Goal: Complete application form: Complete application form

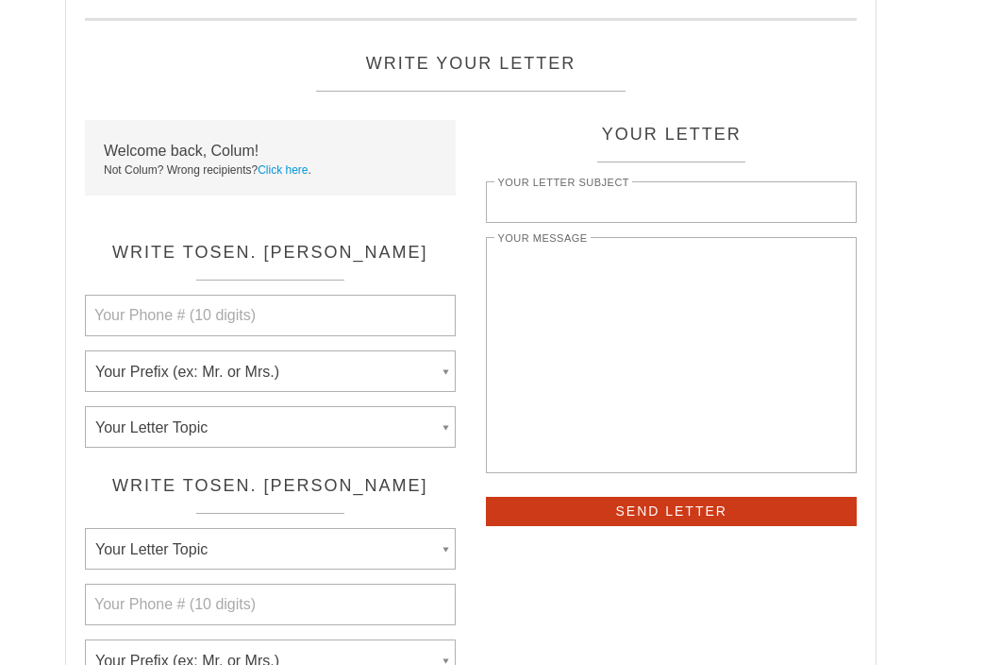
scroll to position [56, 0]
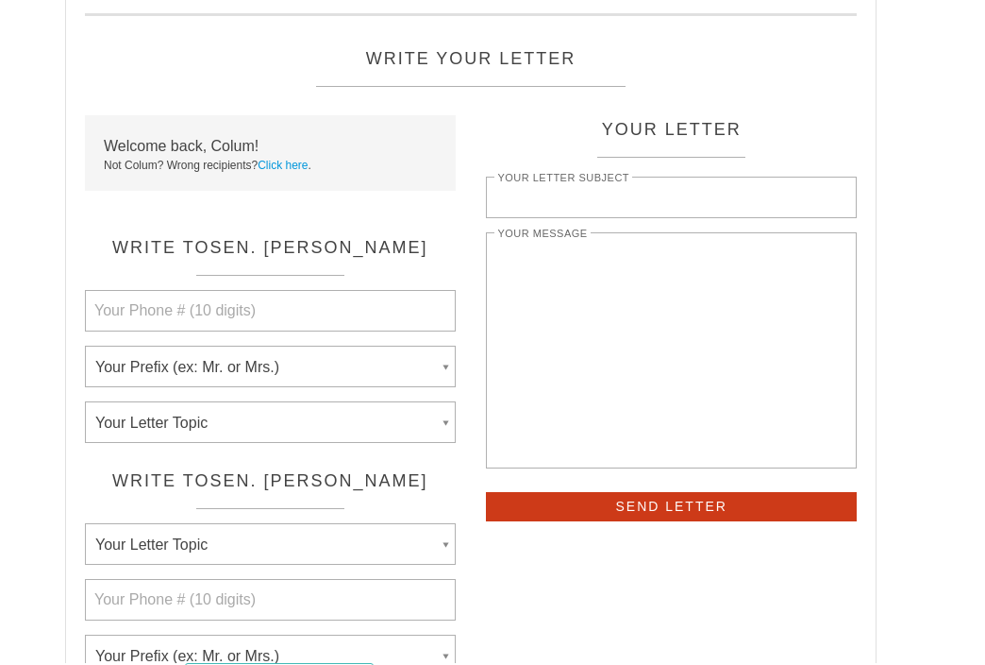
click at [235, 434] on select "Your Letter Topic Abortion Agriculture, Farm Bill Animals Arts and Humanities B…" at bounding box center [270, 422] width 371 height 42
click at [260, 362] on select "Your Prefix (ex: Mr. or Mrs.) Mr. Ms. Mrs. Mx. Professor Dr. Father Sister Rabb…" at bounding box center [270, 366] width 371 height 42
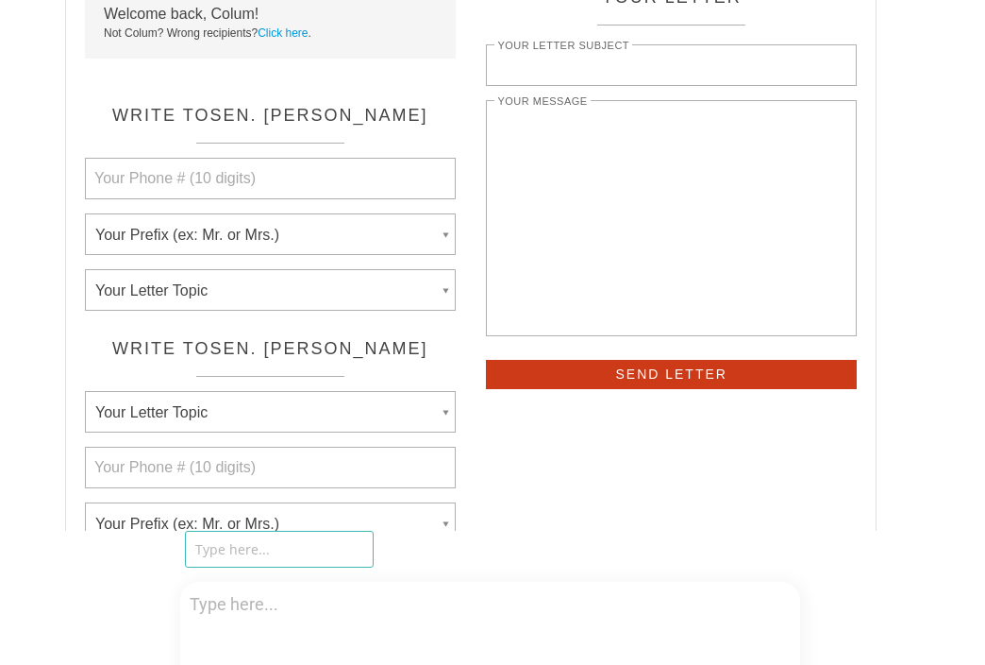
click at [173, 511] on select "Your Prefix (ex: Mr. or Mrs.) Mr. Ms. Mrs. Professor Dr. Father Sister Rabbi Re…" at bounding box center [270, 523] width 371 height 42
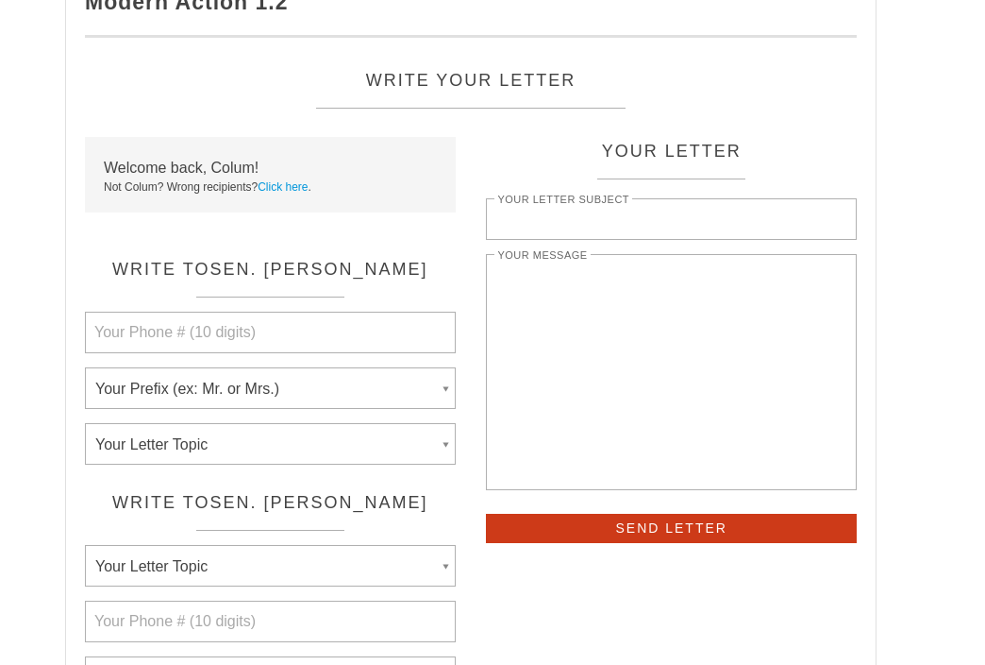
scroll to position [6, 0]
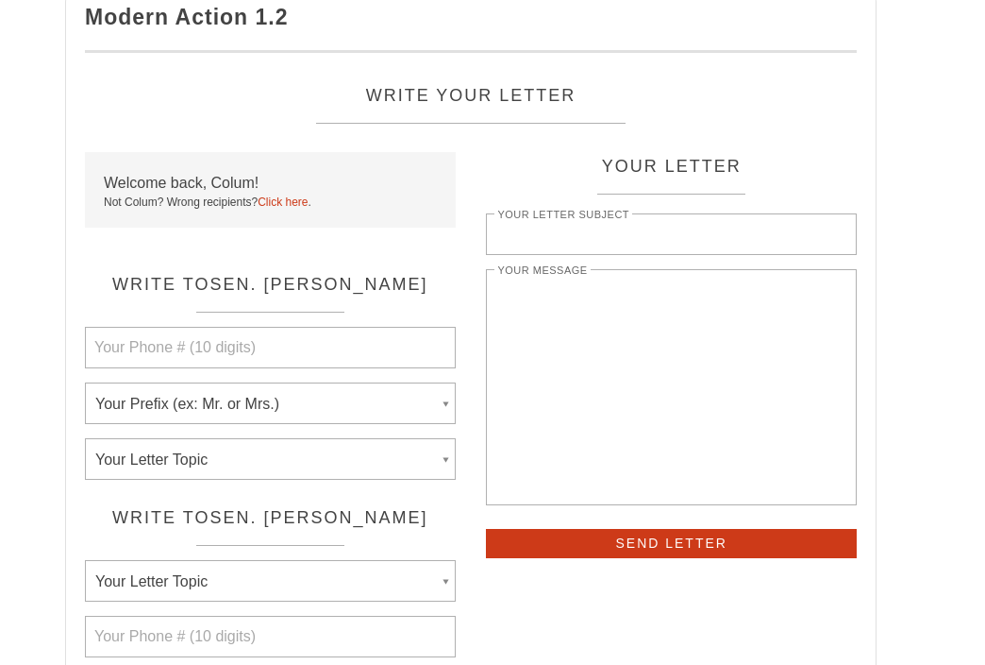
click at [268, 200] on link "Click here" at bounding box center [283, 201] width 50 height 13
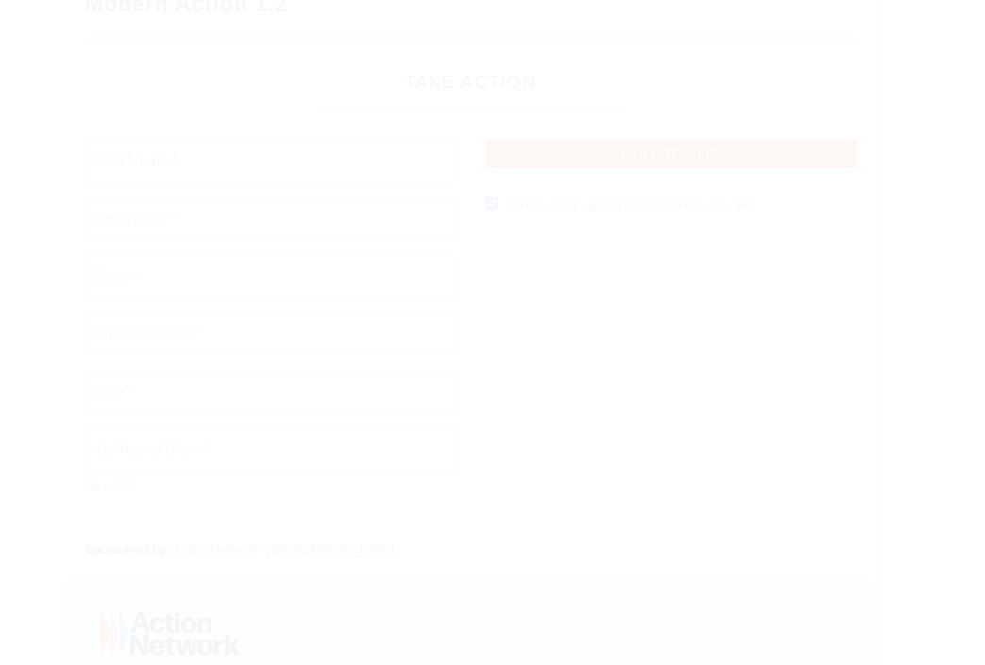
scroll to position [0, 0]
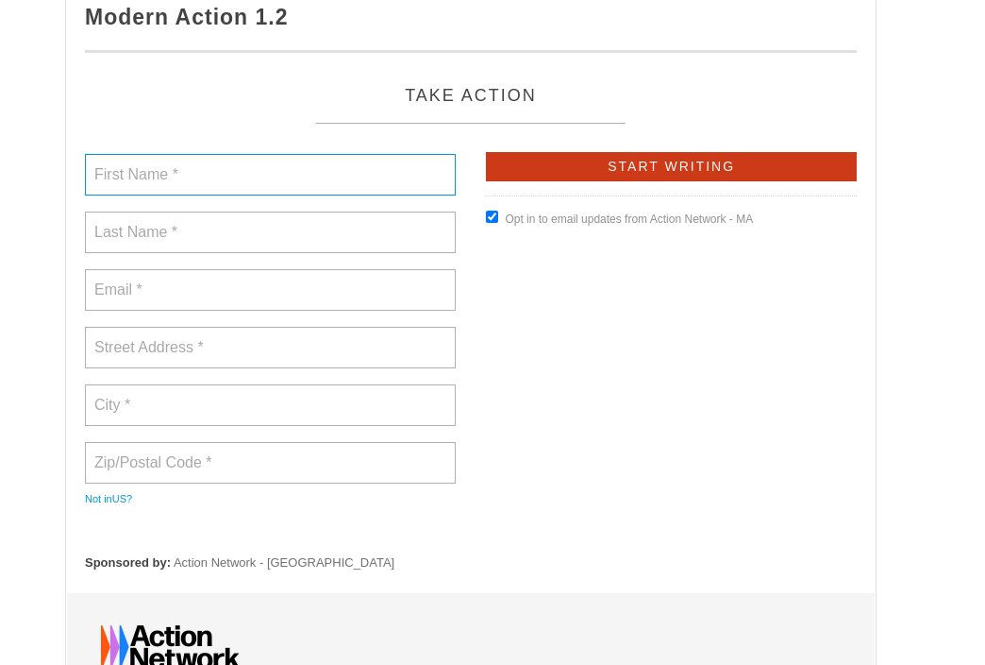
click at [210, 188] on input "text" at bounding box center [270, 175] width 371 height 42
type input "Colum"
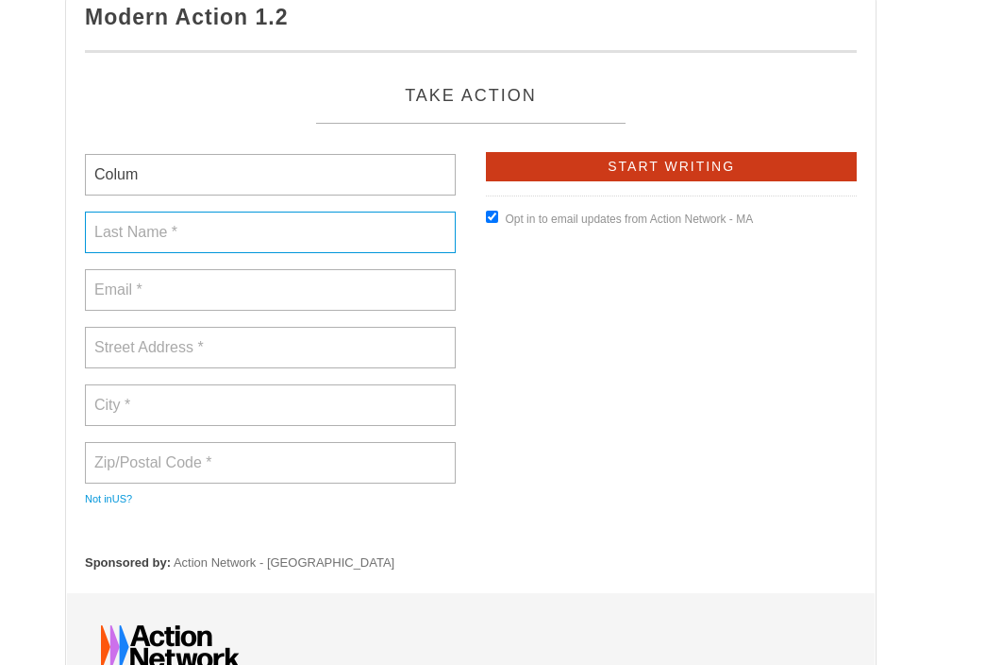
type input "[PERSON_NAME]"
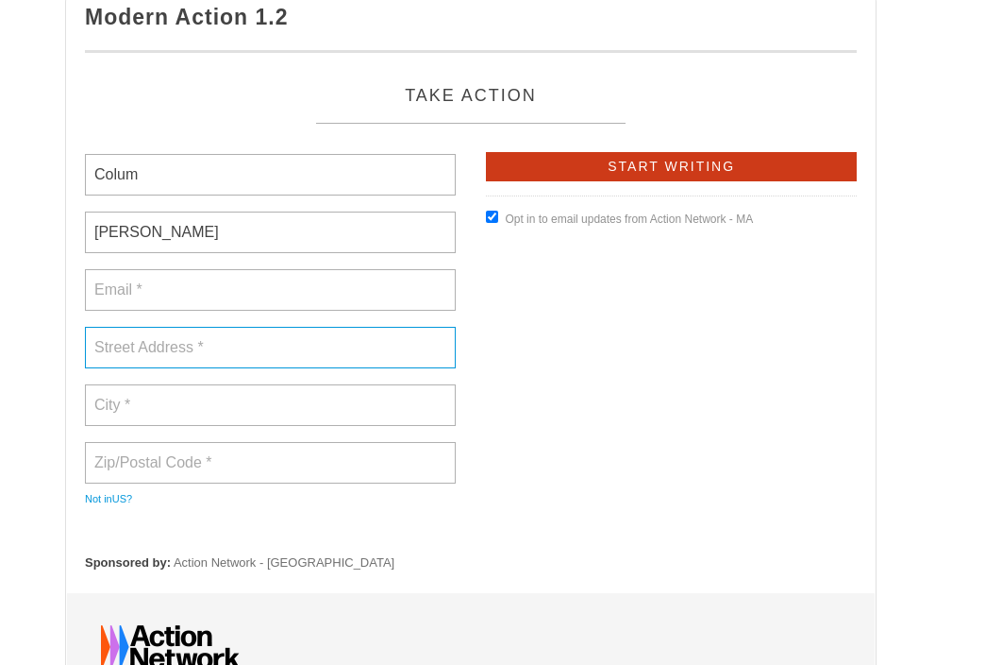
type input "[STREET_ADDRESS]"
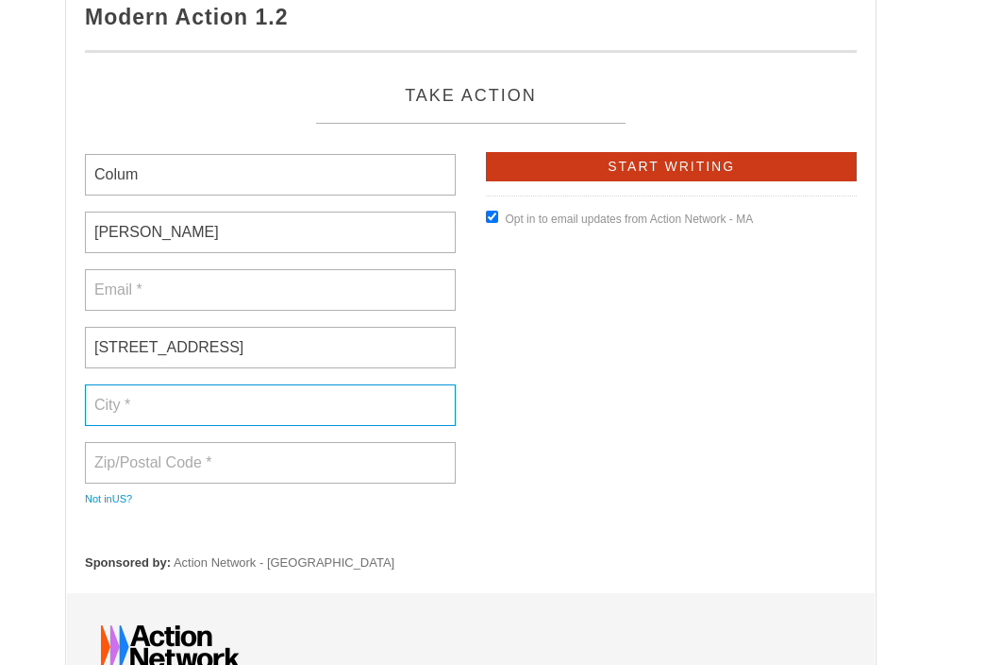
type input "[GEOGRAPHIC_DATA]"
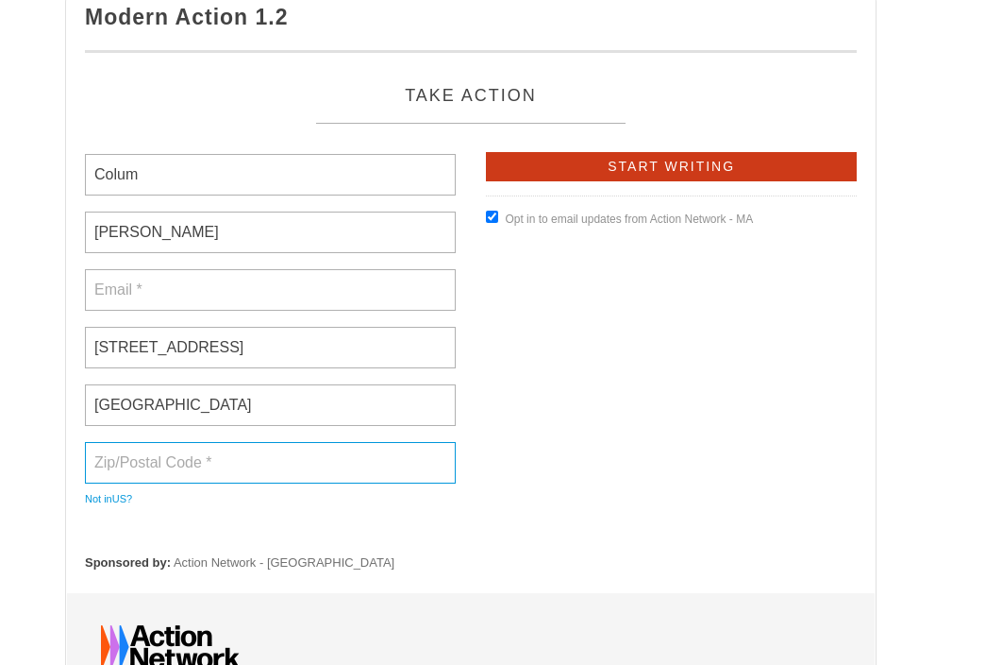
type input "60304"
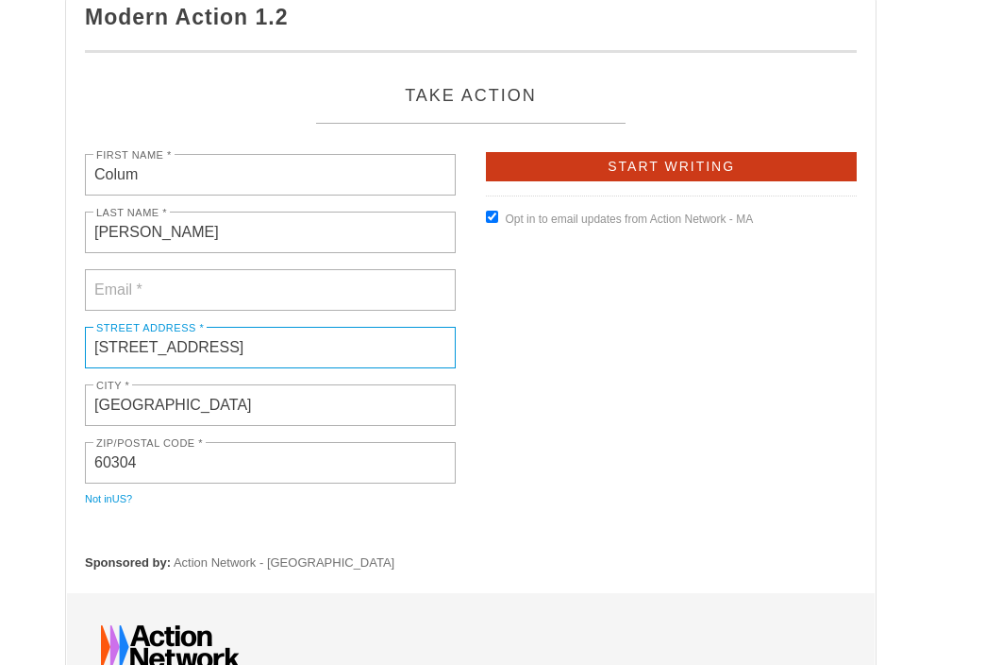
drag, startPoint x: 281, startPoint y: 355, endPoint x: 149, endPoint y: 339, distance: 133.1
click at [149, 339] on input "[STREET_ADDRESS]" at bounding box center [270, 348] width 371 height 42
click at [649, 294] on form "First Name * Colum Last Name * [PERSON_NAME] Email * Street Address * [STREET_A…" at bounding box center [471, 332] width 772 height 361
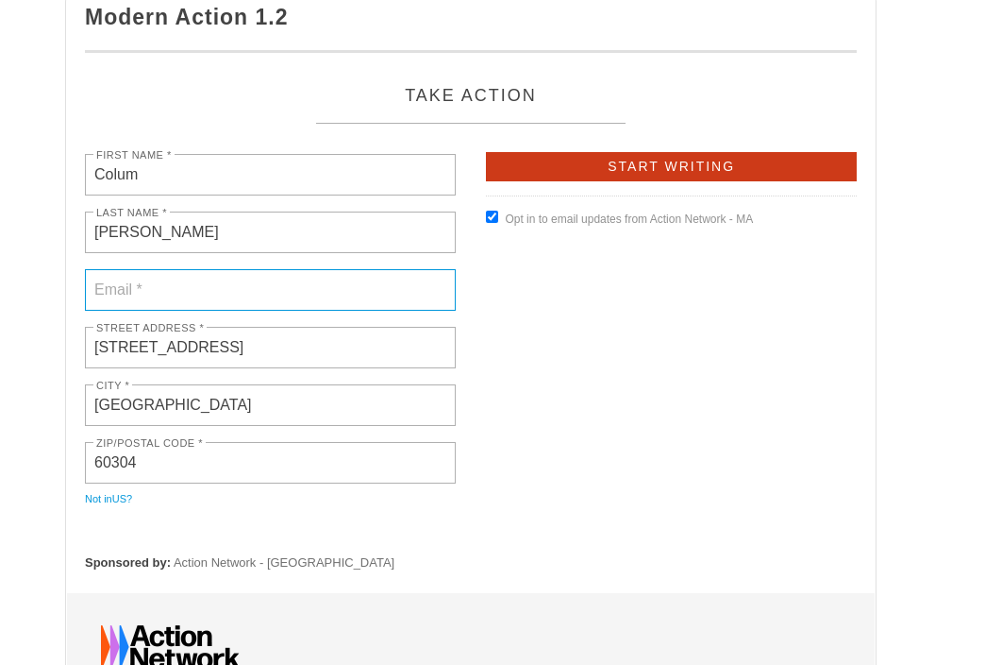
click at [250, 290] on input "email" at bounding box center [270, 290] width 371 height 42
type input "[EMAIL_ADDRESS][DOMAIN_NAME]"
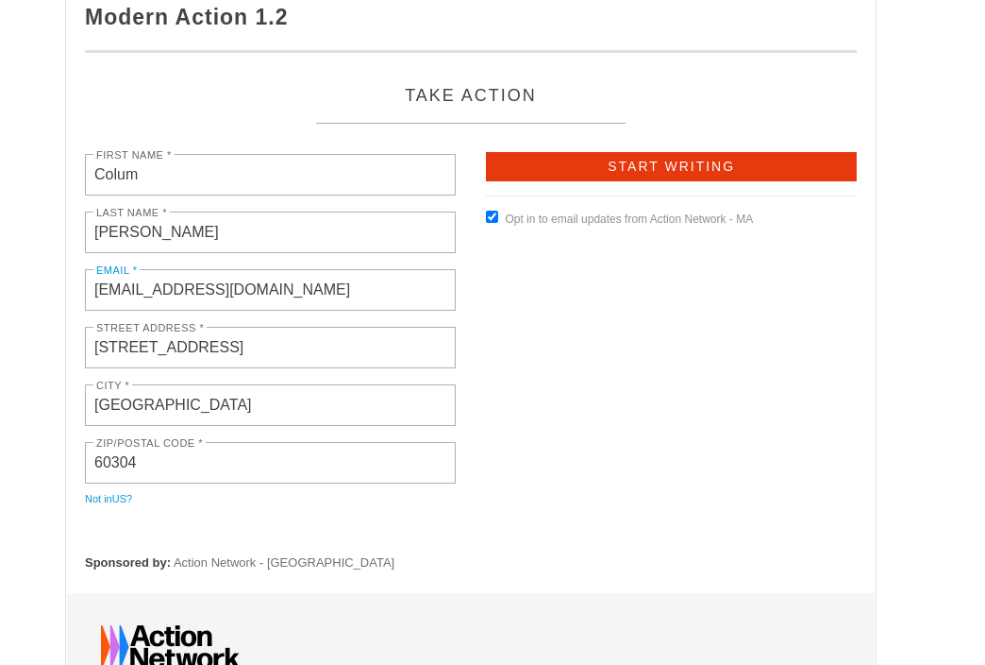
click at [590, 178] on input "Start Writing" at bounding box center [671, 166] width 371 height 29
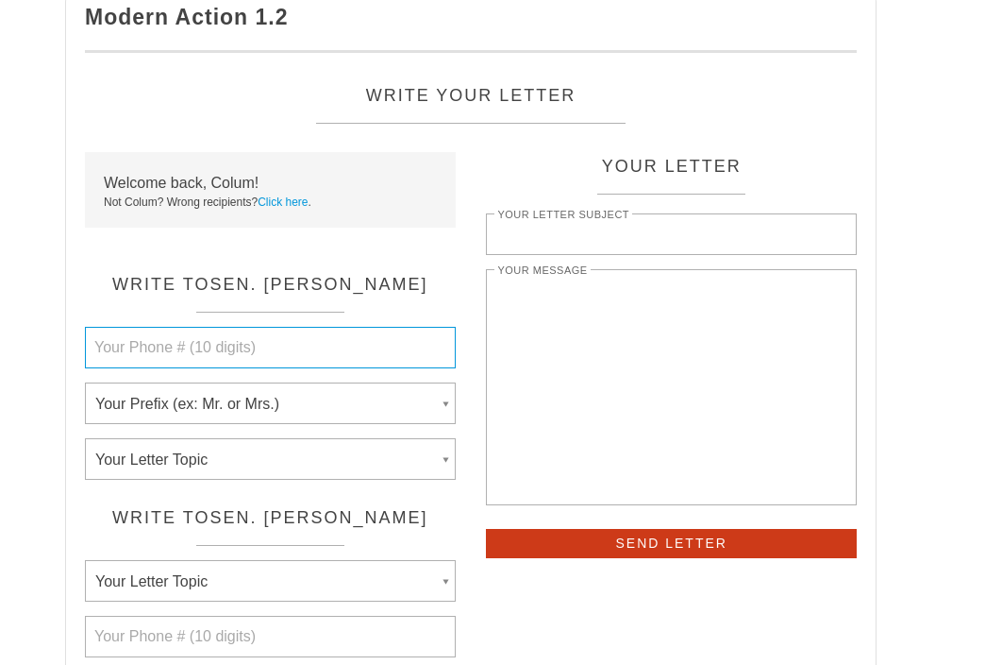
click at [251, 344] on input "Your Phone # (10 digits)" at bounding box center [270, 348] width 371 height 42
click at [239, 404] on select "Your Prefix (ex: Mr. or Mrs.) Mr. Ms. Mrs. Mx. Professor Dr. Father Sister Rabb…" at bounding box center [270, 403] width 371 height 42
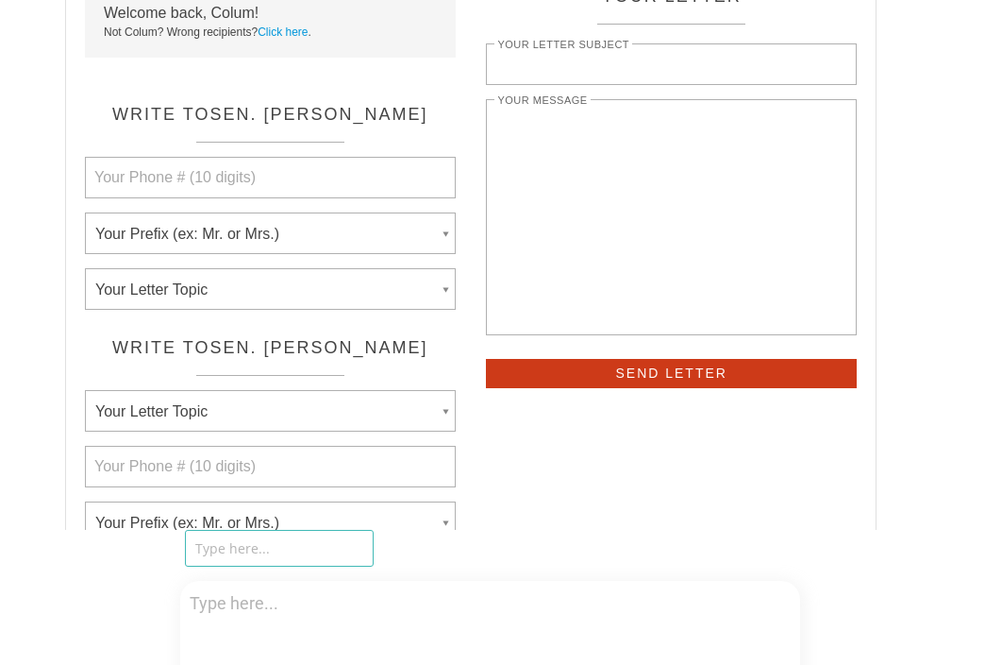
scroll to position [197, 0]
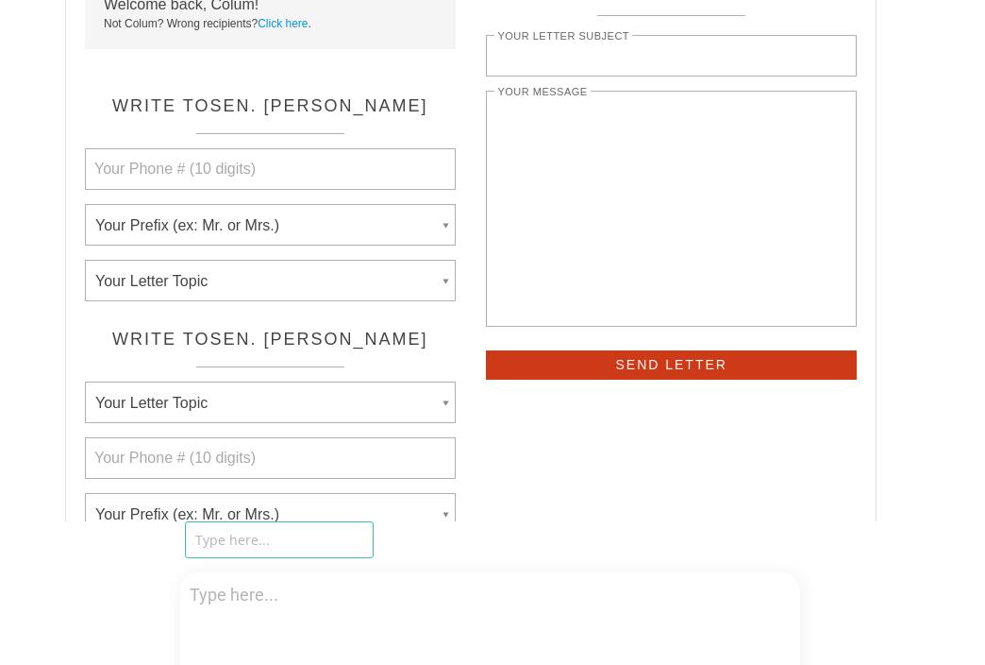
click at [186, 513] on select "Your Prefix (ex: Mr. or Mrs.) Mr. Ms. Mrs. Professor Dr. Father Sister Rabbi Re…" at bounding box center [270, 514] width 371 height 42
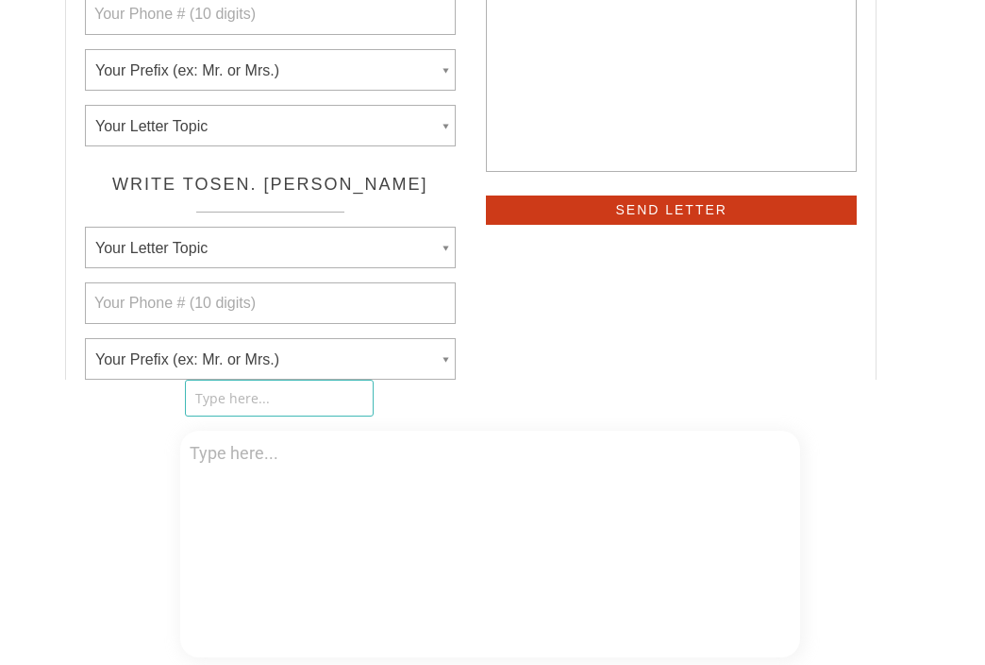
scroll to position [0, 0]
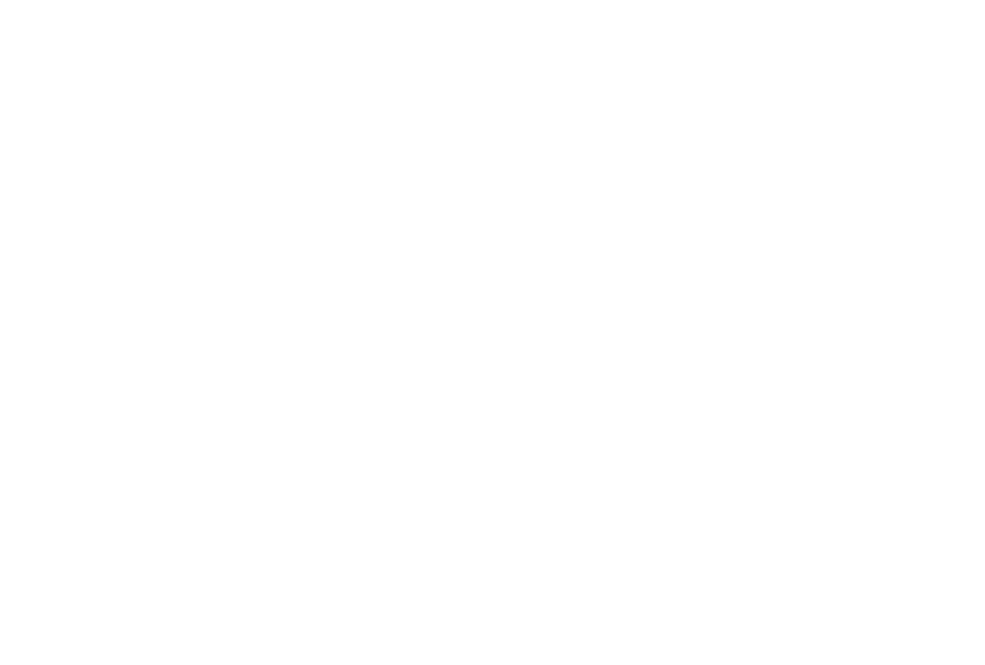
scroll to position [13, 0]
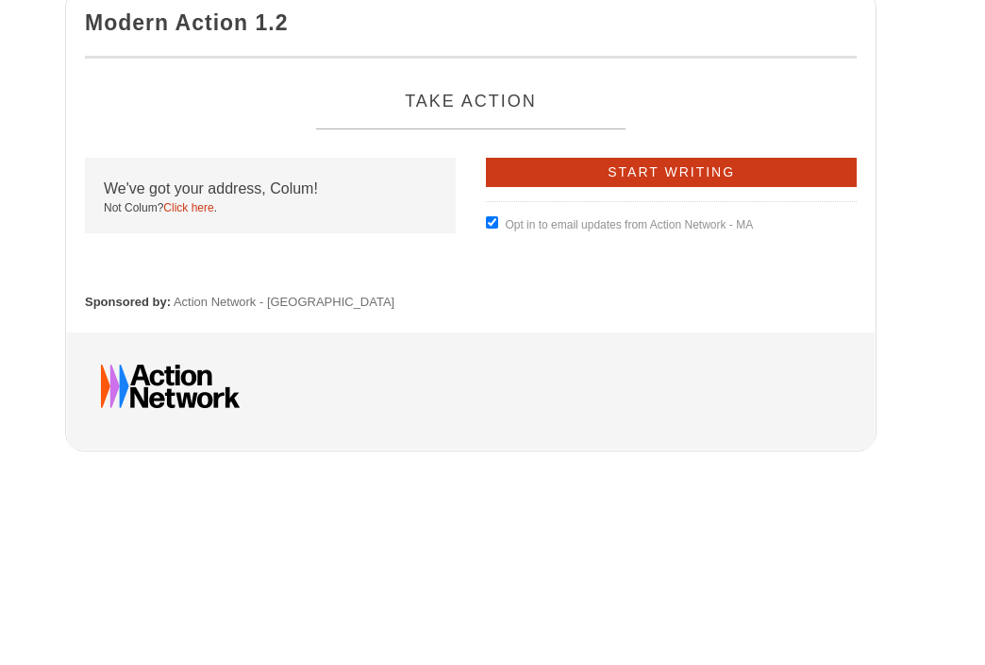
click at [202, 202] on link "Click here" at bounding box center [188, 207] width 50 height 13
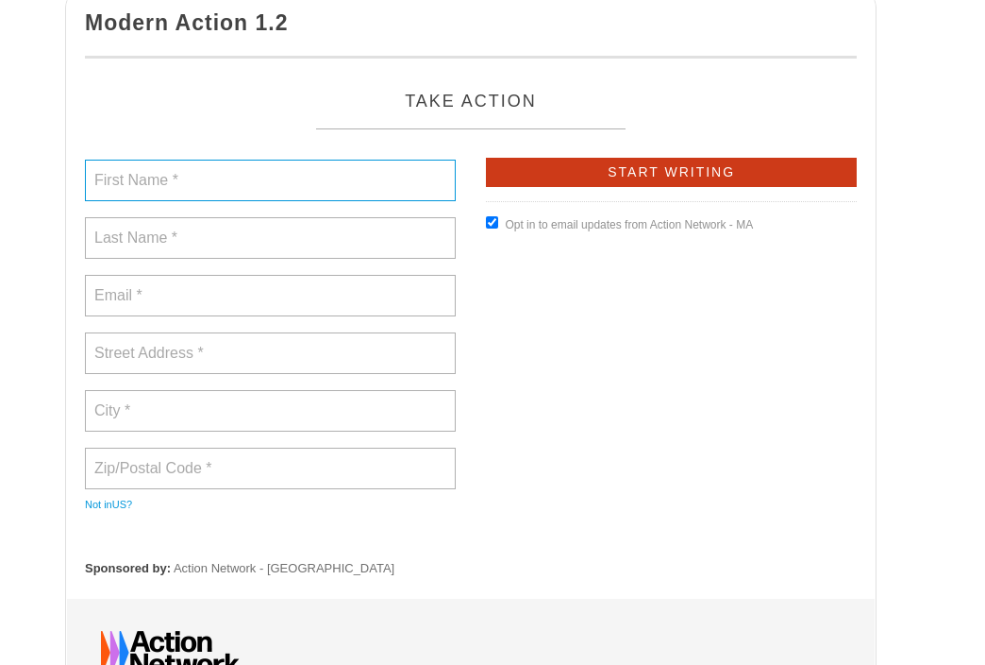
click at [187, 191] on input "text" at bounding box center [270, 181] width 371 height 42
type input "Colum"
type input "[PERSON_NAME]"
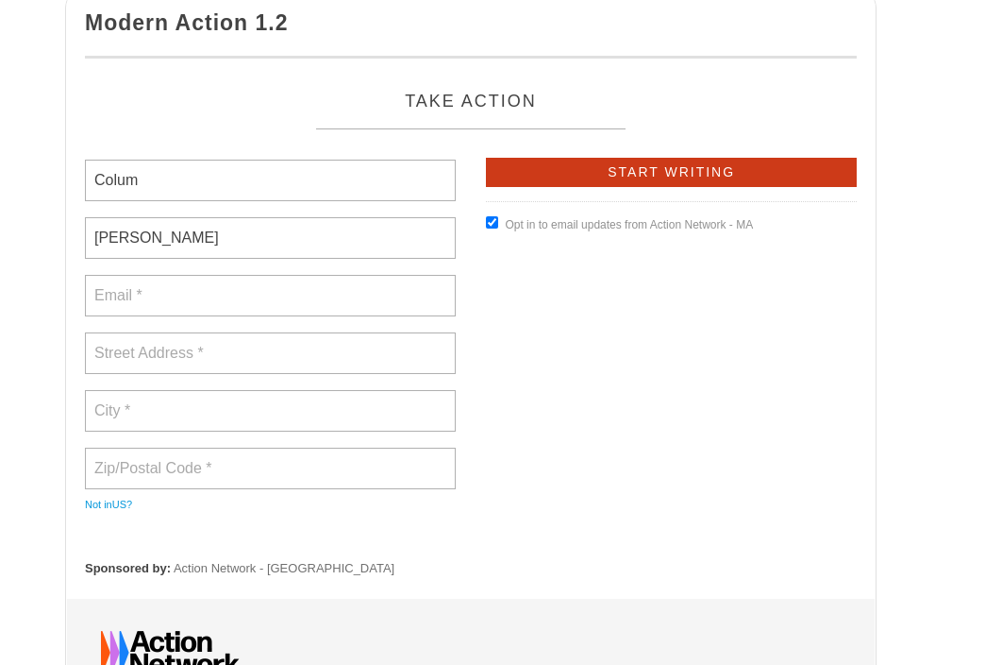
type input "[STREET_ADDRESS]"
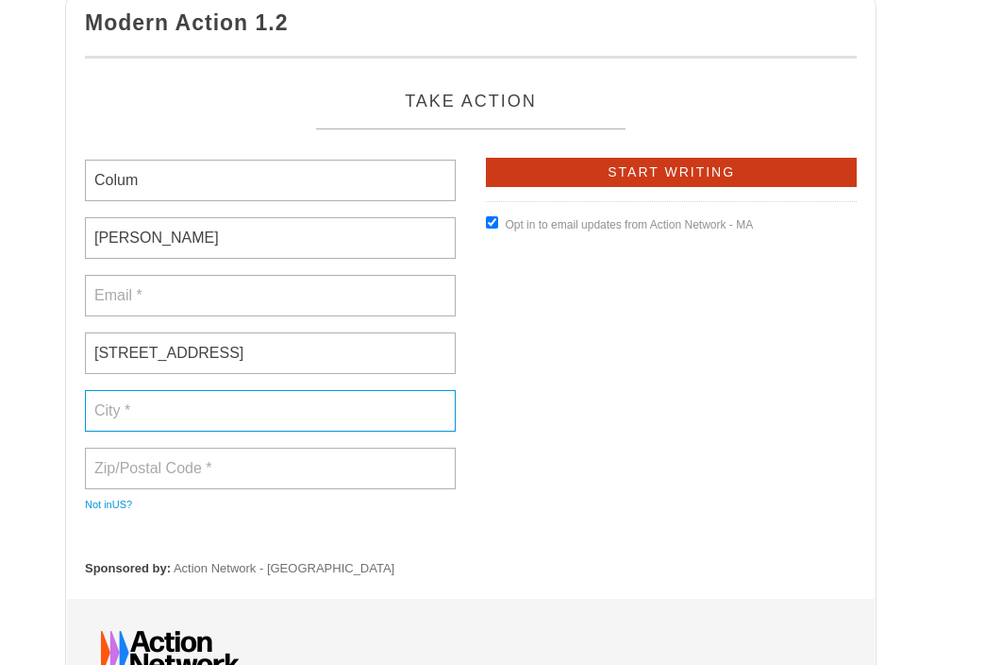
type input "[GEOGRAPHIC_DATA]"
type input "60304"
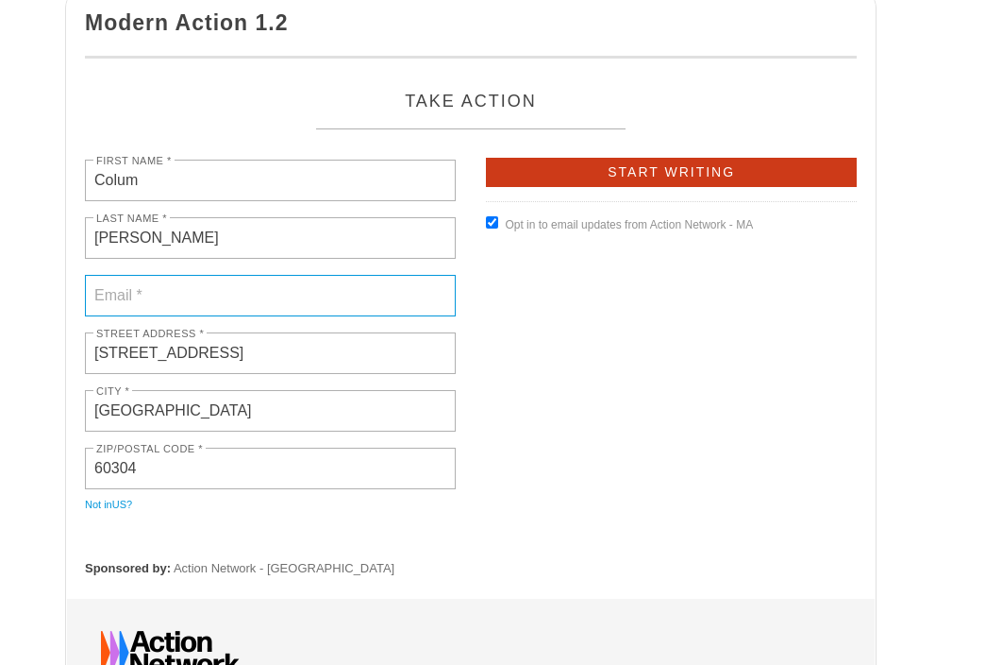
click at [194, 303] on input "email" at bounding box center [270, 296] width 371 height 42
type input "[EMAIL_ADDRESS][DOMAIN_NAME]"
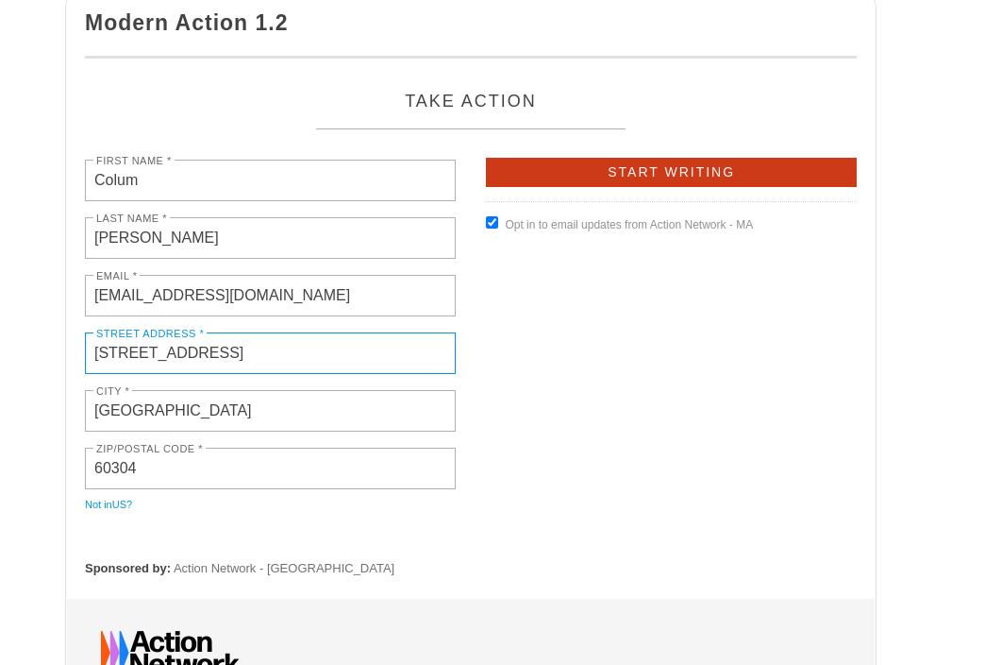
drag, startPoint x: 295, startPoint y: 358, endPoint x: 11, endPoint y: 354, distance: 283.2
click at [11, 354] on body "Modern Action 1.2 Take Action First Name * Colum Last Name * OBrien Email * col…" at bounding box center [492, 319] width 985 height 665
type input "195 Spring St"
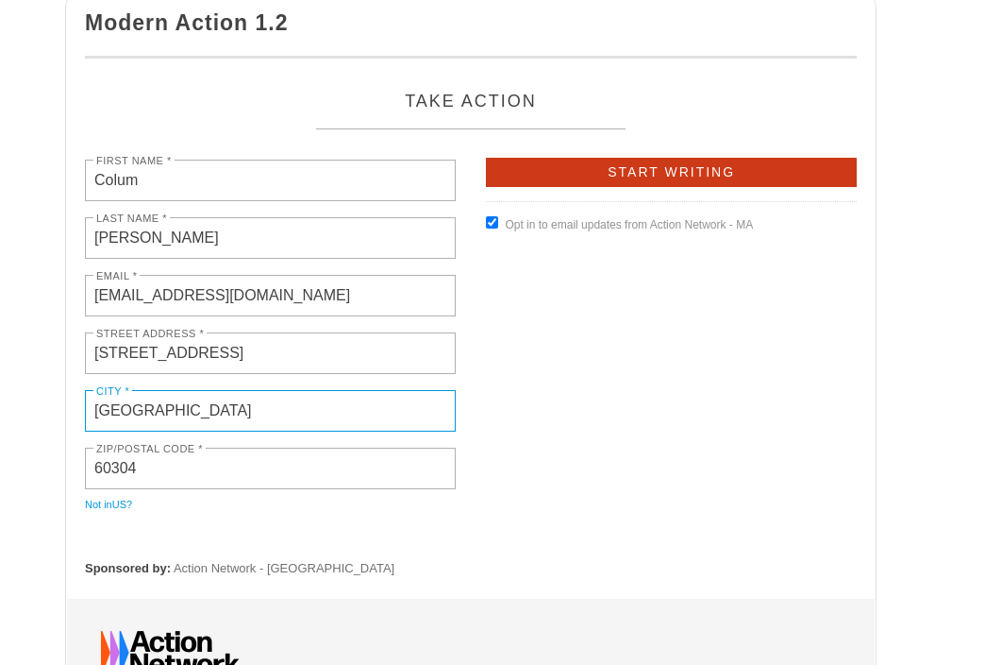
drag, startPoint x: 184, startPoint y: 407, endPoint x: 63, endPoint y: 406, distance: 120.8
click at [63, 406] on div "Modern Action 1.2 Take Action First Name * Colum Last Name * OBrien Email * col…" at bounding box center [471, 346] width 816 height 718
type input "New York"
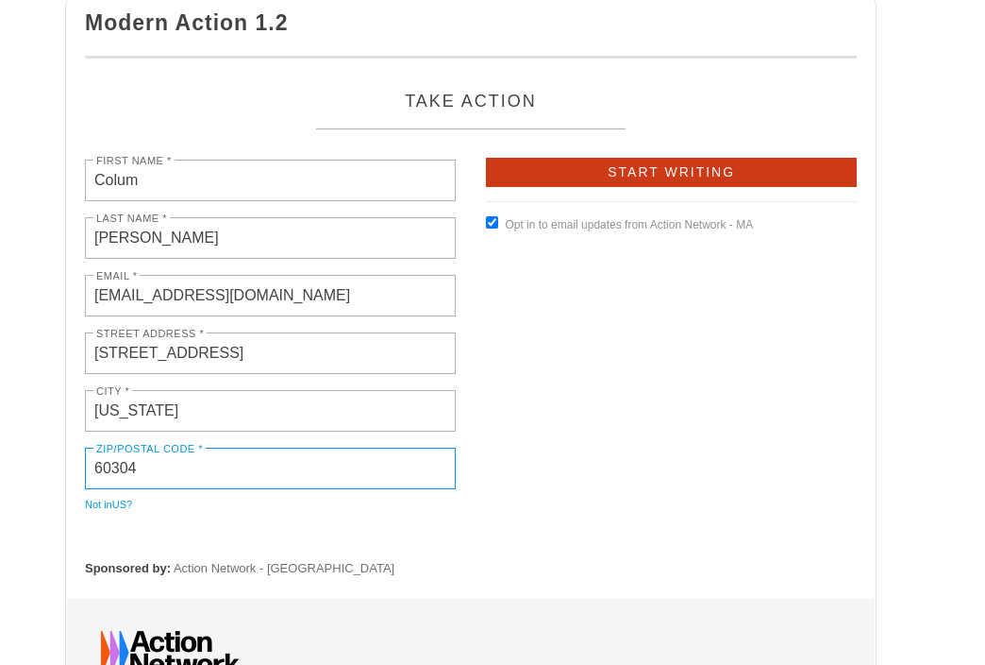
drag, startPoint x: 148, startPoint y: 468, endPoint x: 4, endPoint y: 467, distance: 144.4
click at [4, 467] on body "Modern Action 1.2 Take Action First Name * Colum Last Name * OBrien Email * col…" at bounding box center [492, 319] width 985 height 665
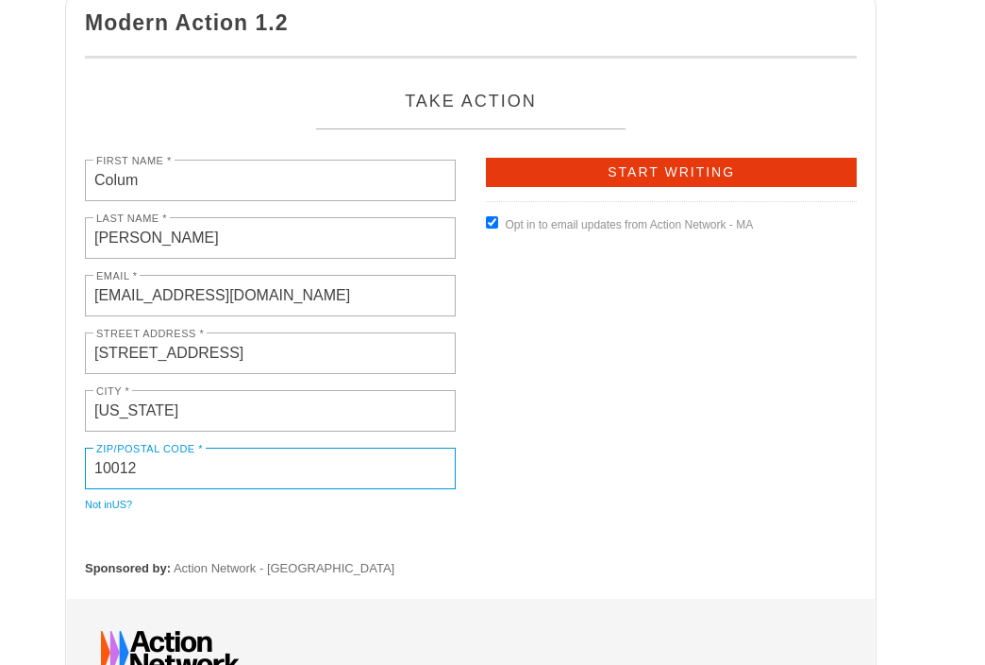
type input "10012"
click at [695, 166] on input "Start Writing" at bounding box center [671, 172] width 371 height 29
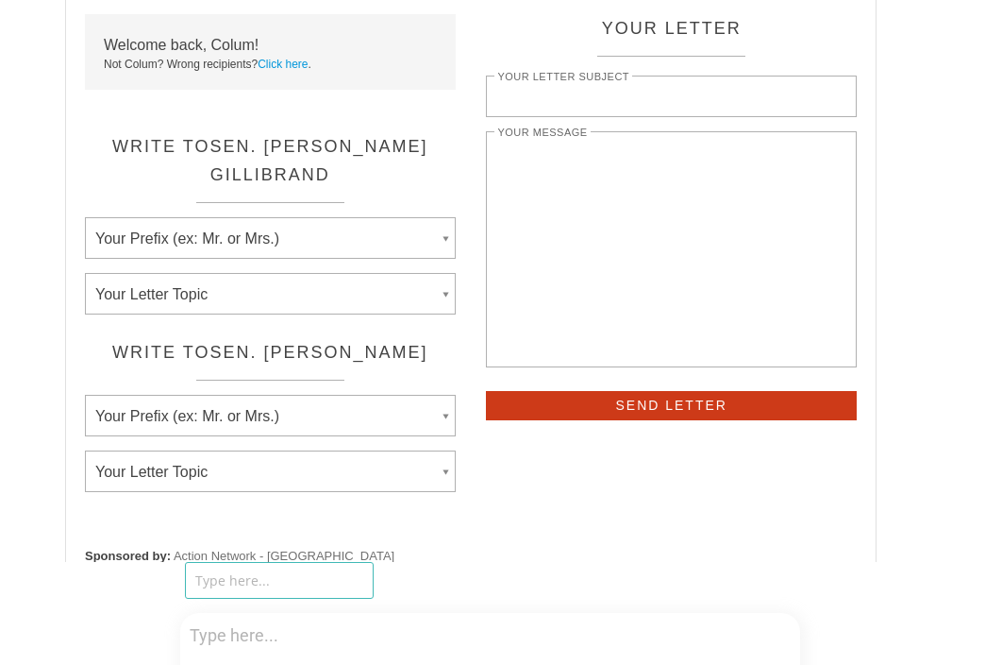
scroll to position [159, 0]
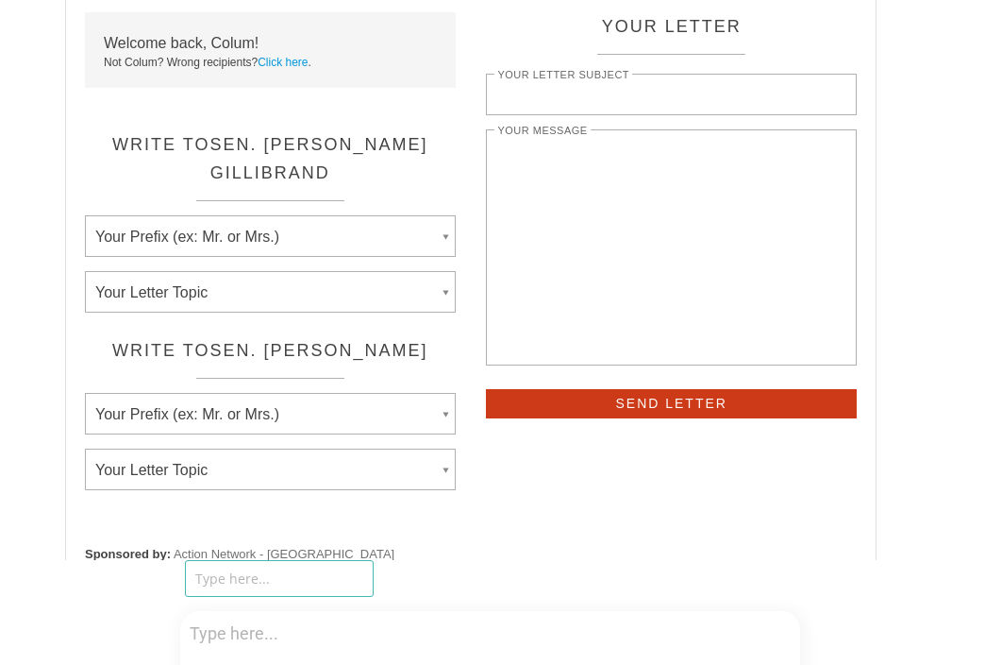
click at [216, 434] on select "Your Prefix (ex: Mr. or Mrs.) Mr. Mrs. Ms. Miss Dr." at bounding box center [270, 414] width 371 height 42
click at [224, 434] on select "Your Prefix (ex: Mr. or Mrs.) Mr. Mrs. Ms. Miss Dr." at bounding box center [270, 414] width 371 height 42
click at [168, 245] on select "Your Prefix (ex: Mr. or Mrs.) Mr. Mrs. Ms. Miss Dr." at bounding box center [270, 236] width 371 height 42
